Goal: Register for event/course

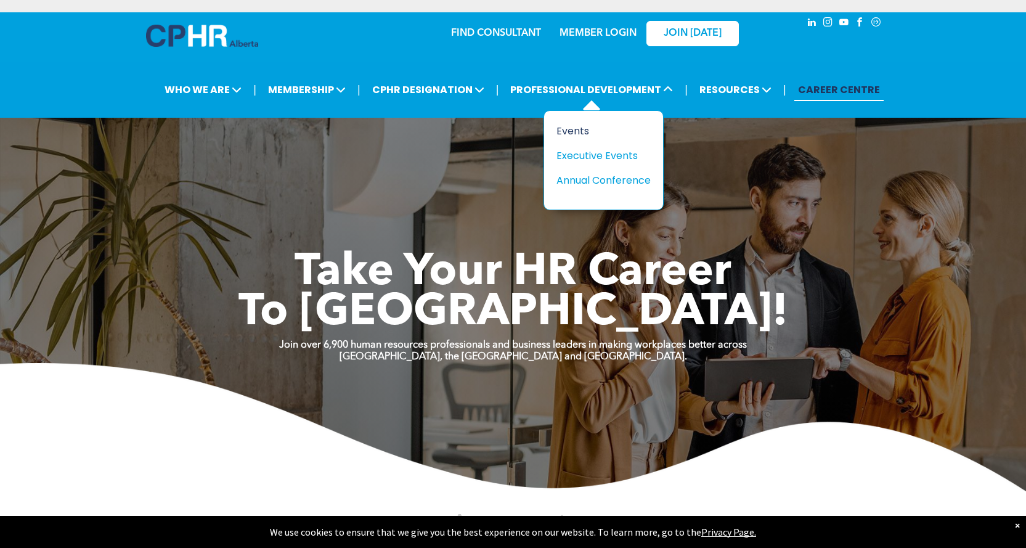
click at [576, 134] on div "Events" at bounding box center [598, 130] width 85 height 15
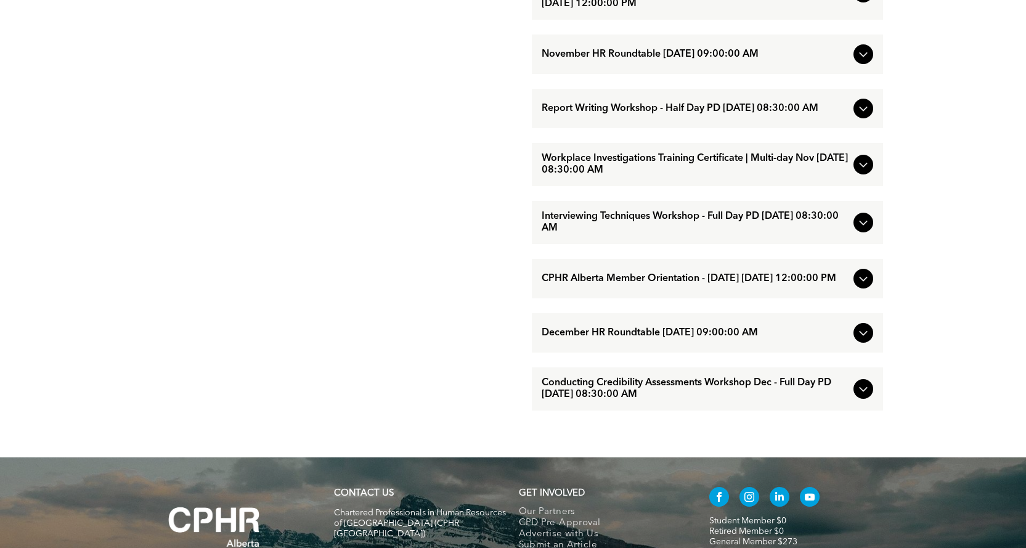
scroll to position [1006, 0]
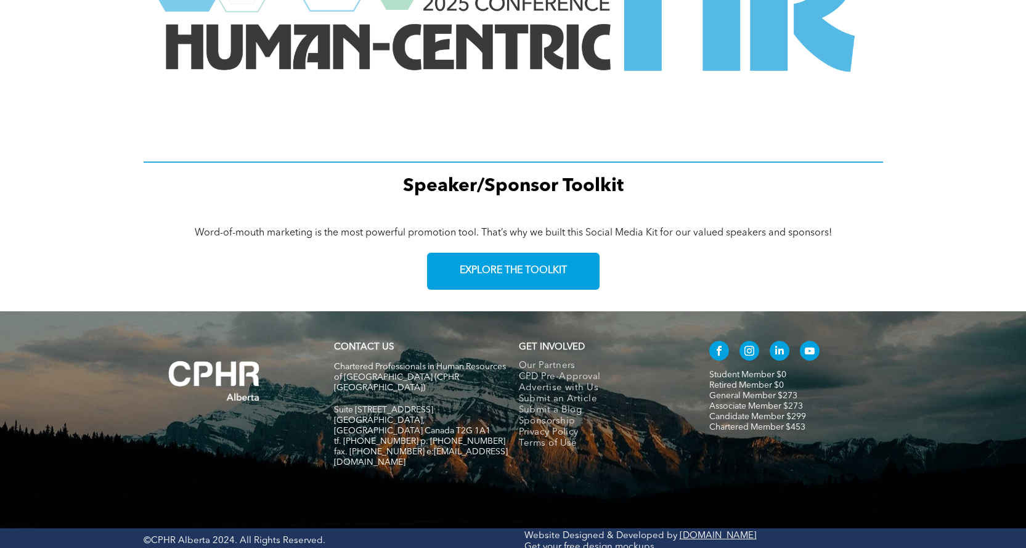
scroll to position [1693, 0]
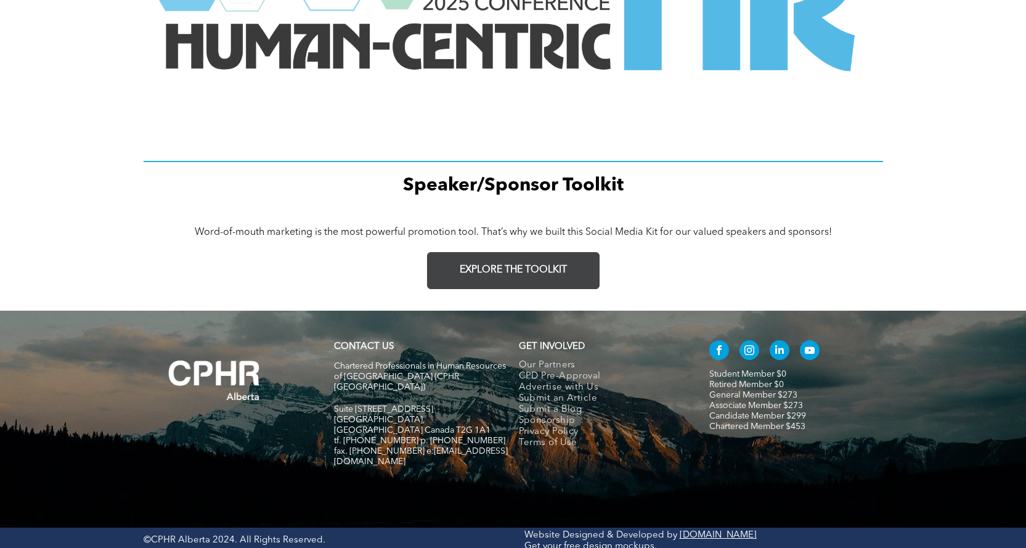
click at [539, 264] on span "EXPLORE THE TOOLKIT" at bounding box center [513, 270] width 107 height 12
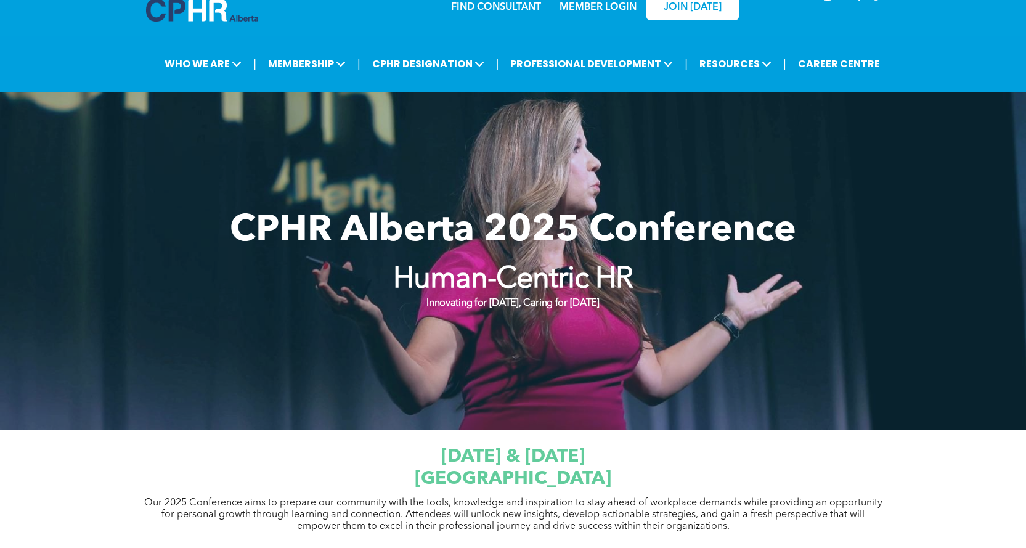
scroll to position [0, 0]
